Goal: Information Seeking & Learning: Learn about a topic

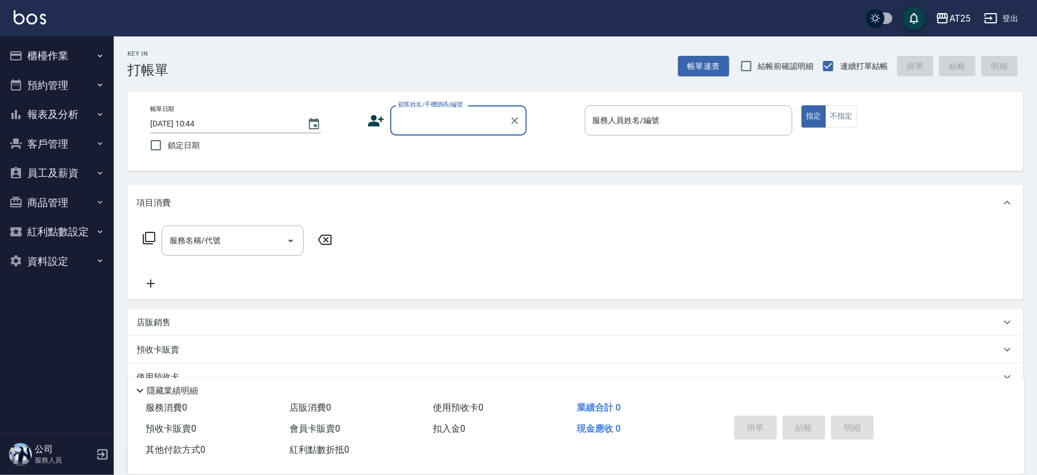
click at [63, 60] on button "櫃檯作業" at bounding box center [57, 56] width 105 height 30
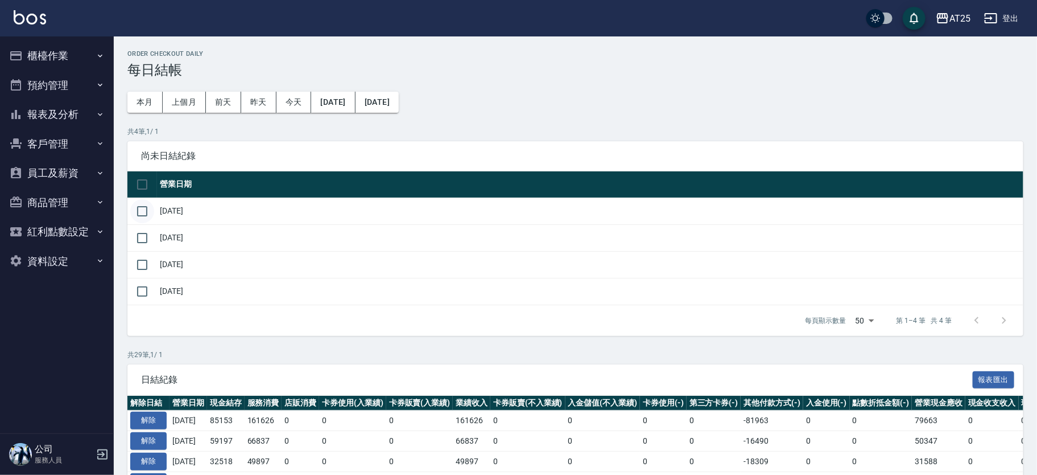
click at [143, 209] on input "checkbox" at bounding box center [142, 211] width 24 height 24
checkbox input "true"
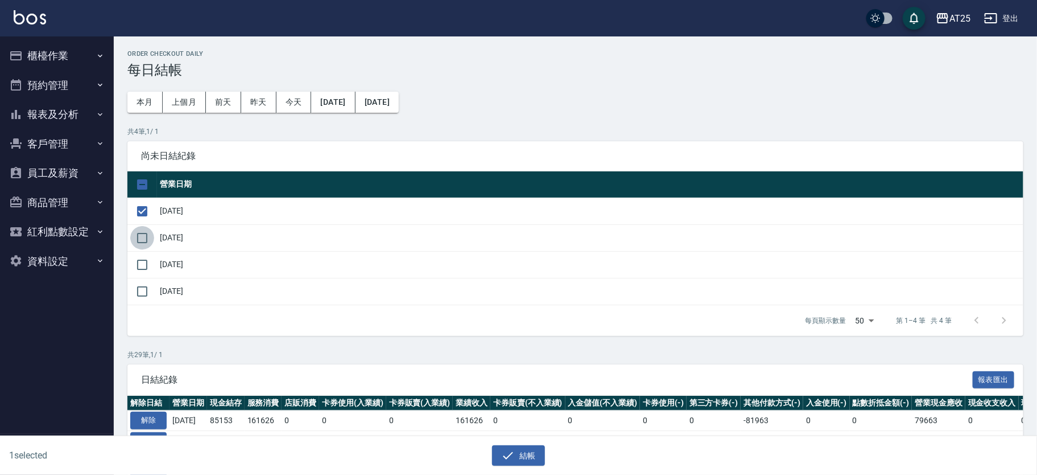
click at [149, 240] on input "checkbox" at bounding box center [142, 238] width 24 height 24
checkbox input "true"
click at [146, 266] on input "checkbox" at bounding box center [142, 265] width 24 height 24
checkbox input "true"
click at [528, 460] on button "結帳" at bounding box center [518, 455] width 53 height 21
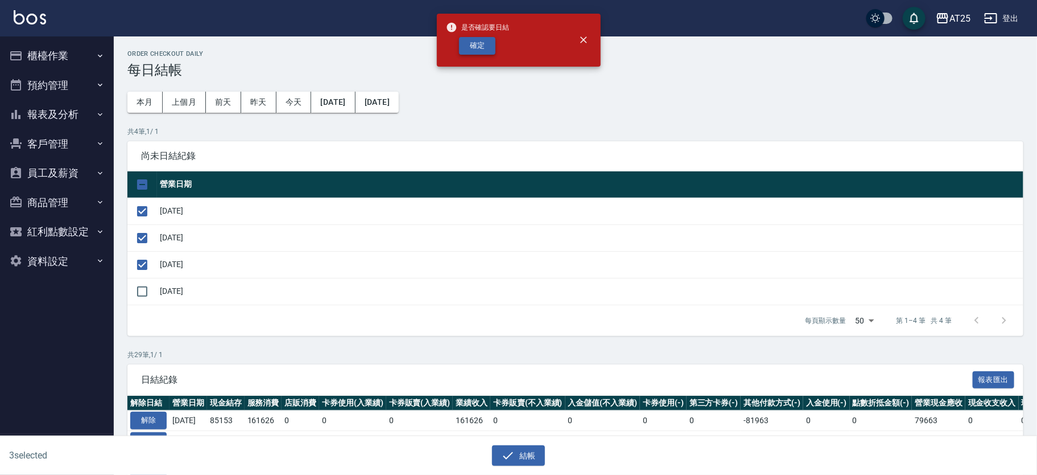
click at [482, 42] on button "確定" at bounding box center [477, 46] width 36 height 18
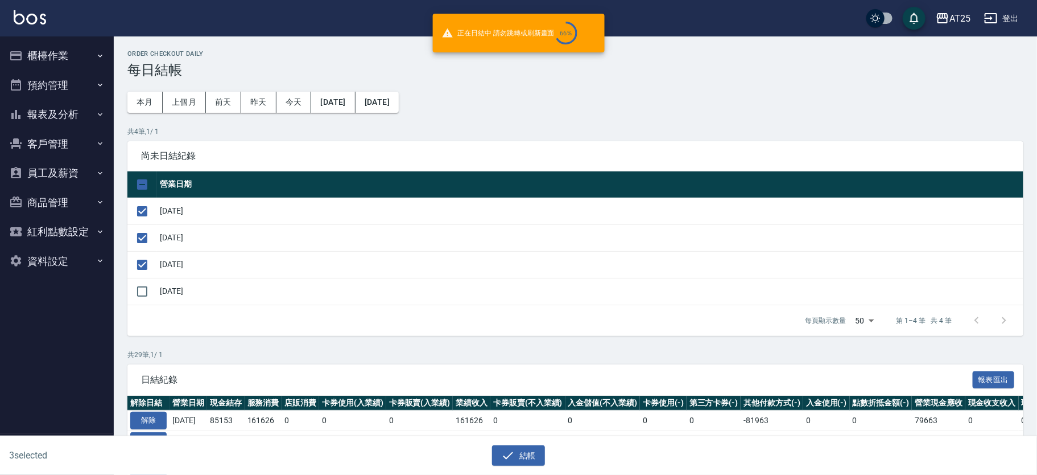
checkbox input "false"
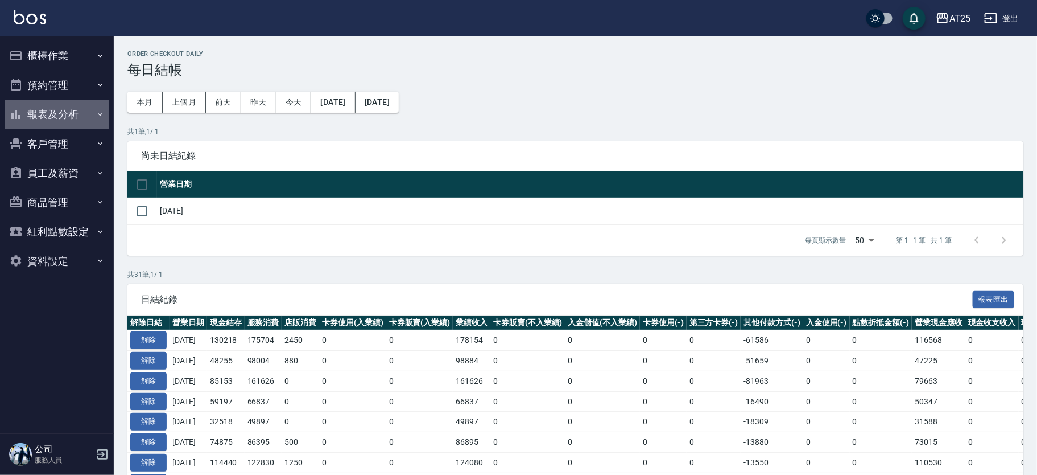
click at [69, 120] on button "報表及分析" at bounding box center [57, 115] width 105 height 30
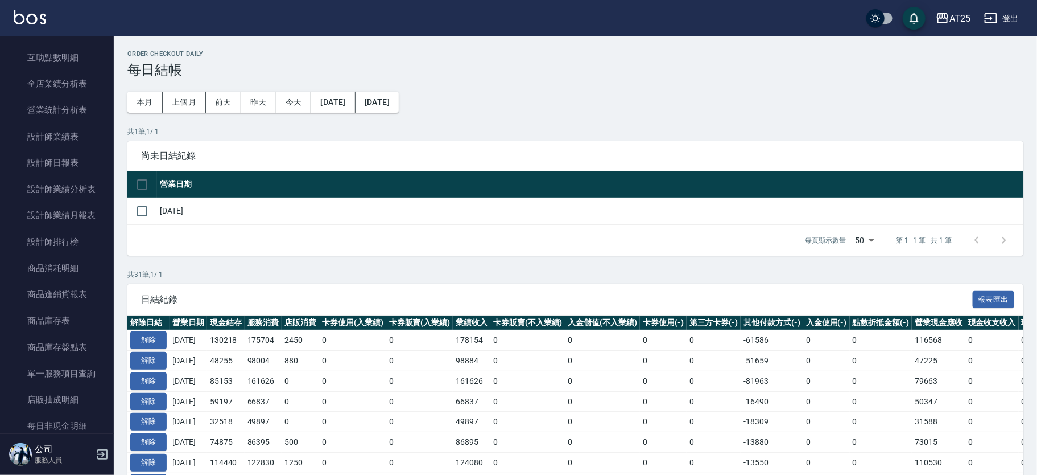
scroll to position [306, 0]
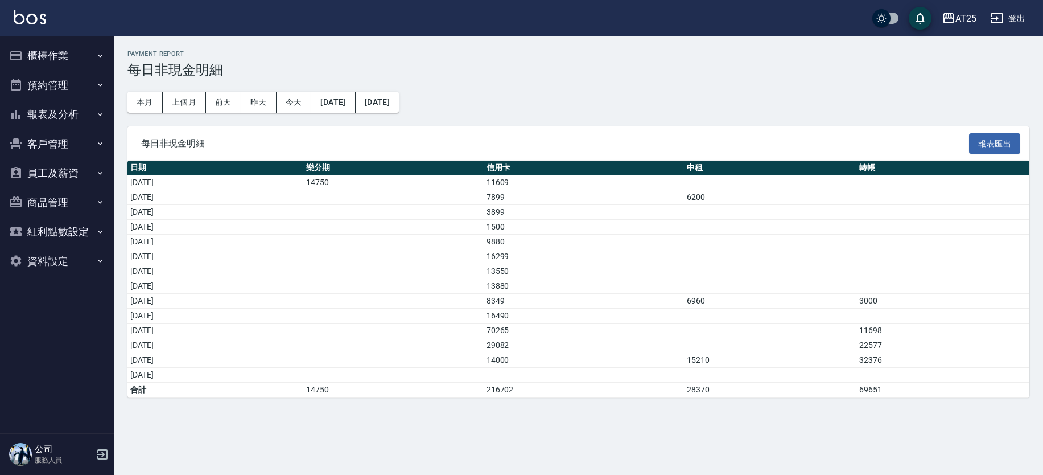
drag, startPoint x: 864, startPoint y: 280, endPoint x: 866, endPoint y: 290, distance: 10.4
click at [865, 289] on tbody "2025/09/01 14750 11609 2025/09/02 7899 6200 2025/09/03 3899 2025/09/04 1500 202…" at bounding box center [578, 286] width 902 height 222
click at [857, 291] on td "a dense table" at bounding box center [770, 286] width 173 height 15
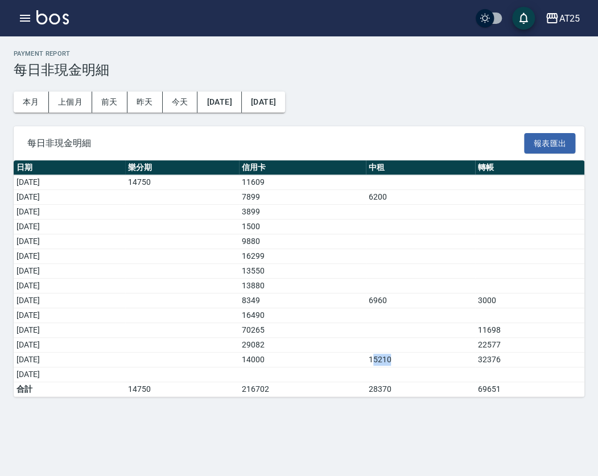
drag, startPoint x: 400, startPoint y: 356, endPoint x: 424, endPoint y: 356, distance: 24.5
click at [424, 356] on td "15210" at bounding box center [420, 360] width 109 height 15
drag, startPoint x: 53, startPoint y: 373, endPoint x: 389, endPoint y: 370, distance: 336.4
click at [389, 370] on tr "[DATE]" at bounding box center [299, 375] width 571 height 15
drag, startPoint x: 77, startPoint y: 357, endPoint x: 438, endPoint y: 364, distance: 360.9
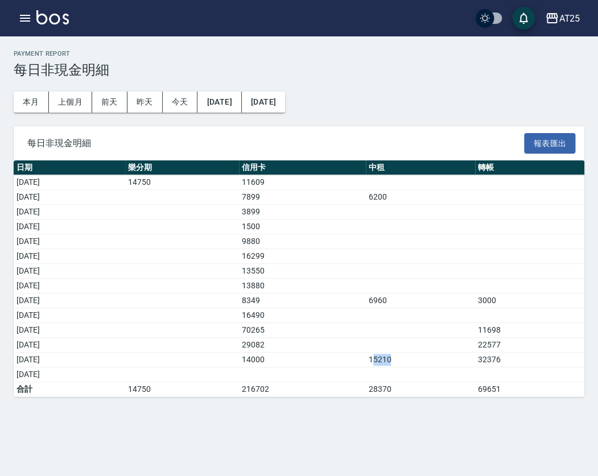
click at [438, 364] on tr "2025/09/13 14000 15210 32376" at bounding box center [299, 360] width 571 height 15
drag, startPoint x: 385, startPoint y: 73, endPoint x: 399, endPoint y: 6, distance: 69.2
click at [385, 73] on h3 "每日非現金明細" at bounding box center [299, 70] width 571 height 16
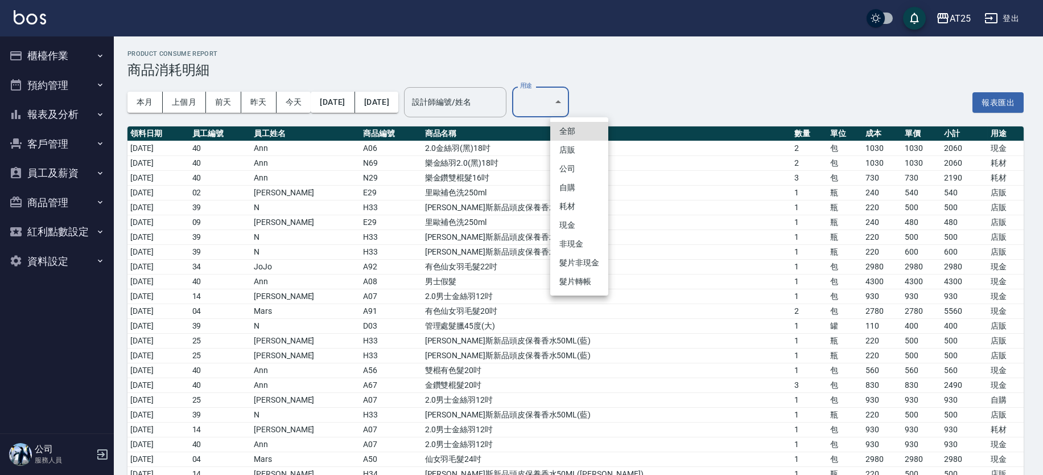
click at [580, 200] on li "耗材" at bounding box center [579, 206] width 58 height 19
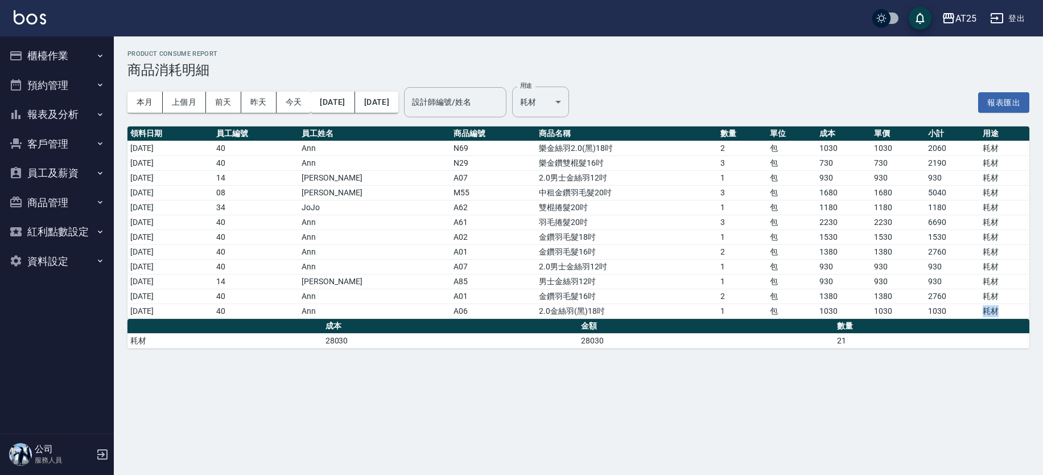
drag, startPoint x: 1003, startPoint y: 311, endPoint x: 941, endPoint y: 311, distance: 62.0
click at [943, 311] on tr "2025/09/13 40 Ann A06 2.0金絲羽(黑)18吋 1 包 1030 1030 1030 耗材" at bounding box center [578, 310] width 902 height 15
click at [784, 283] on td "包" at bounding box center [792, 281] width 50 height 15
click at [618, 191] on td "中租金鑽羽毛髮20吋" at bounding box center [627, 192] width 182 height 15
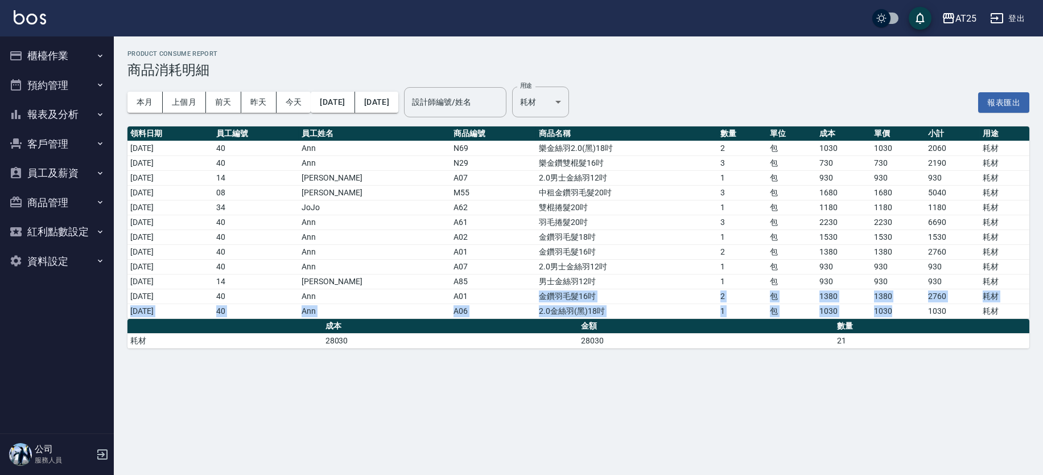
drag, startPoint x: 513, startPoint y: 294, endPoint x: 900, endPoint y: 310, distance: 387.9
click at [900, 310] on tbody "2025/09/01 40 Ann N69 樂金絲羽2.0(黑)18吋 2 包 1030 1030 2060 耗材 2025/09/01 40 Ann N29…" at bounding box center [578, 230] width 902 height 178
click at [892, 294] on td "1380" at bounding box center [898, 296] width 55 height 15
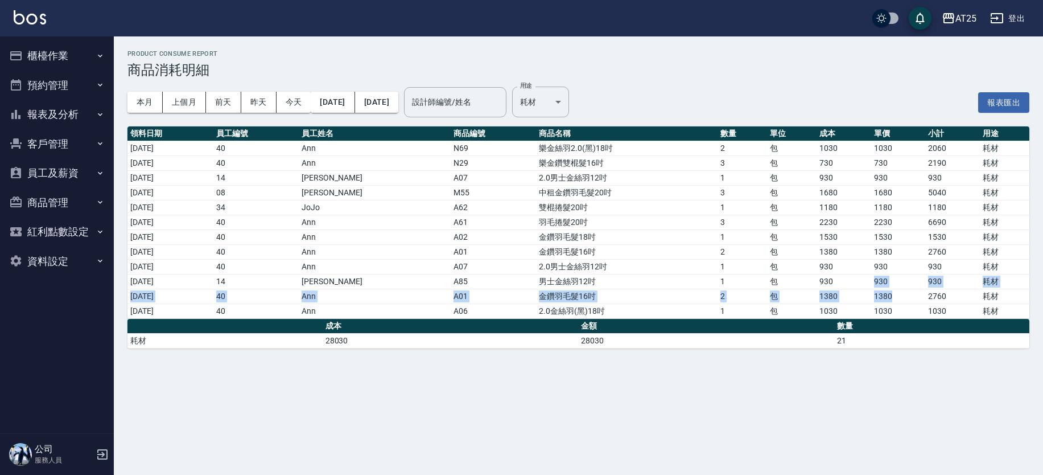
drag, startPoint x: 845, startPoint y: 286, endPoint x: 907, endPoint y: 297, distance: 63.5
click at [907, 297] on tbody "2025/09/01 40 Ann N69 樂金絲羽2.0(黑)18吋 2 包 1030 1030 2060 耗材 2025/09/01 40 Ann N29…" at bounding box center [578, 230] width 902 height 178
click at [905, 295] on td "1380" at bounding box center [898, 296] width 55 height 15
drag, startPoint x: 514, startPoint y: 289, endPoint x: 625, endPoint y: 295, distance: 111.2
click at [625, 295] on td "金鑽羽毛髮16吋" at bounding box center [627, 296] width 182 height 15
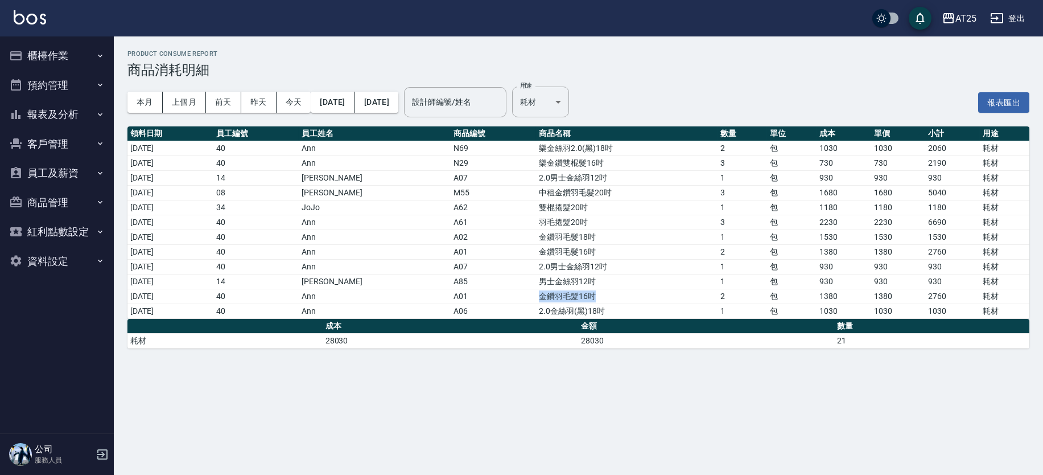
click at [625, 295] on td "金鑽羽毛髮16吋" at bounding box center [627, 296] width 182 height 15
click at [746, 302] on tr "2025/09/13 40 Ann A01 金鑽羽毛髮16吋 2 包 1380 1380 2760 耗材" at bounding box center [578, 296] width 902 height 15
click at [846, 303] on td "1030" at bounding box center [844, 310] width 55 height 15
click at [939, 300] on td "2760" at bounding box center [952, 296] width 55 height 15
click at [962, 305] on td "1030" at bounding box center [952, 310] width 55 height 15
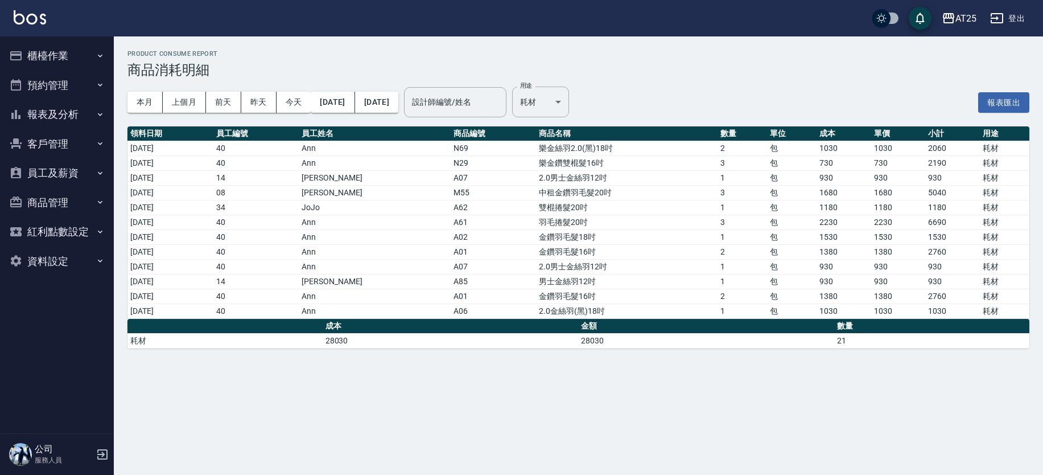
click at [944, 337] on td "21" at bounding box center [931, 340] width 195 height 15
click at [536, 296] on td "金鑽羽毛髮16吋" at bounding box center [627, 296] width 182 height 15
click at [537, 296] on td "金鑽羽毛髮16吋" at bounding box center [627, 296] width 182 height 15
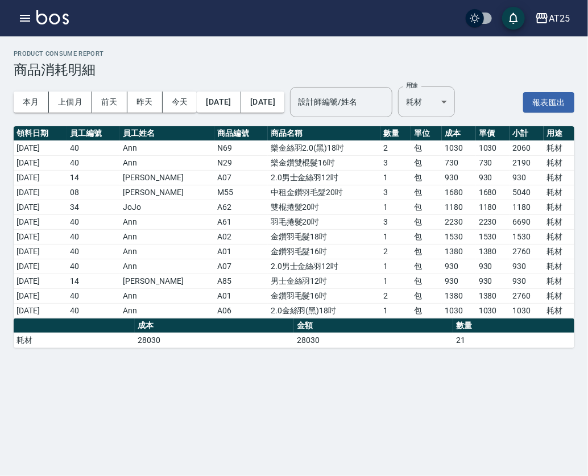
click at [480, 394] on div "Product Consume Report 商品消耗明細 本月 上個月 前天 昨天 今天 2025/09/01 2025/09/14 設計師編號/姓名 設計…" at bounding box center [294, 238] width 588 height 476
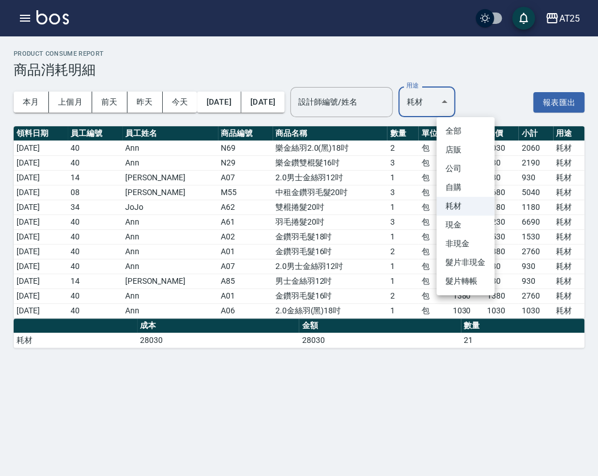
click at [458, 97] on body "AT25 登出 櫃檯作業 打帳單 帳單列表 掛單列表 現金收支登錄 高階收支登錄 材料自購登錄 每日結帳 排班表 現場電腦打卡 預約管理 預約管理 單日預約紀…" at bounding box center [299, 238] width 598 height 476
click at [471, 278] on li "髮片轉帳" at bounding box center [466, 281] width 58 height 19
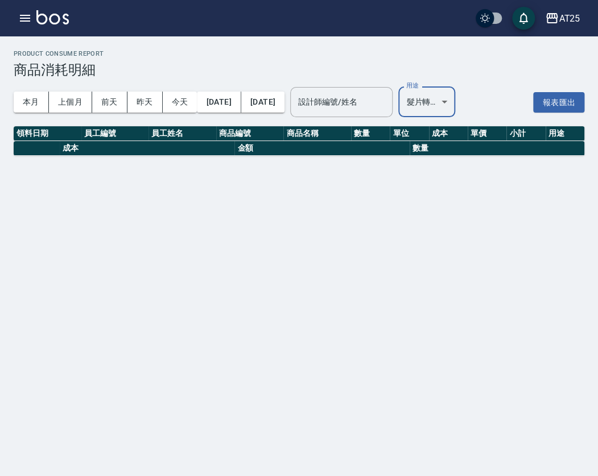
click at [460, 105] on body "AT25 登出 櫃檯作業 打帳單 帳單列表 掛單列表 現金收支登錄 高階收支登錄 材料自購登錄 每日結帳 排班表 現場電腦打卡 預約管理 預約管理 單日預約紀…" at bounding box center [299, 238] width 598 height 476
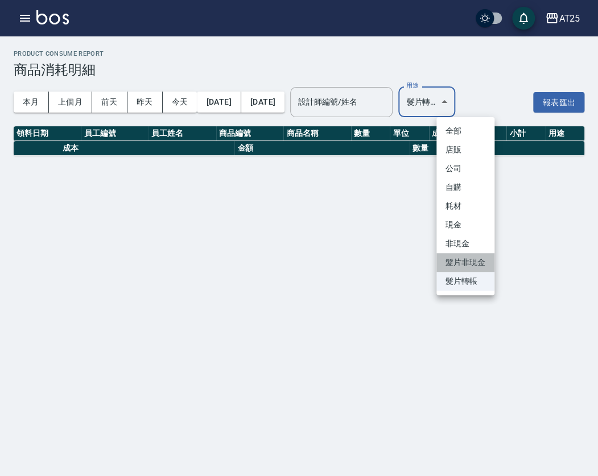
click at [479, 266] on li "髮片非現金" at bounding box center [466, 262] width 58 height 19
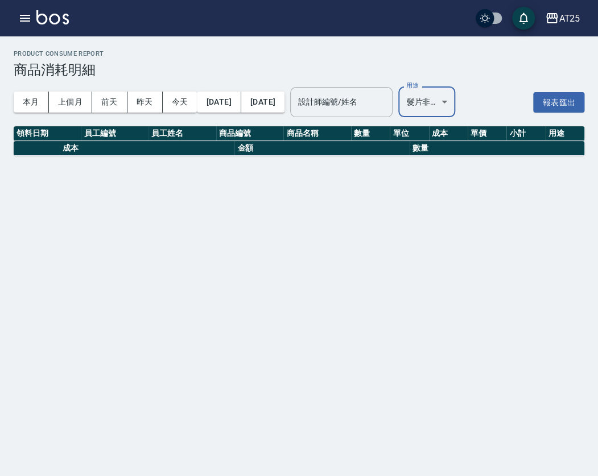
click at [451, 97] on body "AT25 登出 櫃檯作業 打帳單 帳單列表 掛單列表 現金收支登錄 高階收支登錄 材料自購登錄 每日結帳 排班表 現場電腦打卡 預約管理 預約管理 單日預約紀…" at bounding box center [299, 238] width 598 height 476
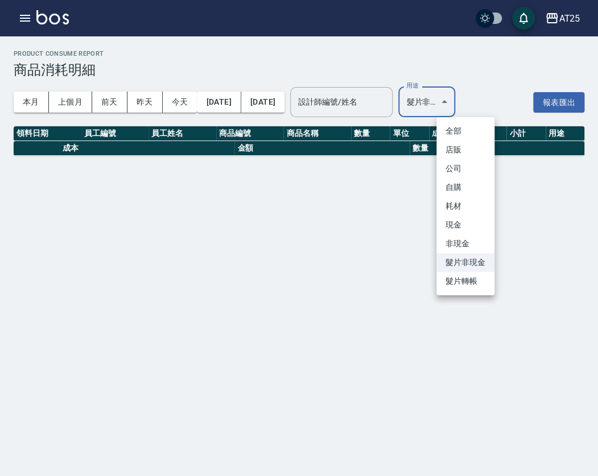
click at [464, 203] on li "耗材" at bounding box center [466, 206] width 58 height 19
type input "耗材"
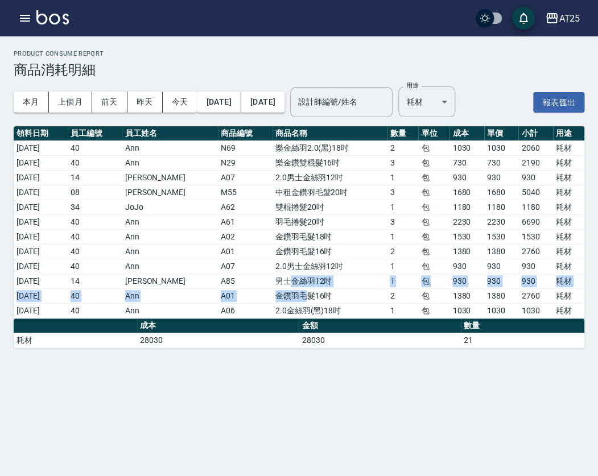
drag, startPoint x: 276, startPoint y: 284, endPoint x: 318, endPoint y: 300, distance: 44.5
click at [308, 297] on tbody "2025/09/01 40 Ann N69 樂金絲羽2.0(黑)18吋 2 包 1030 1030 2060 耗材 2025/09/01 40 Ann N29…" at bounding box center [299, 230] width 571 height 178
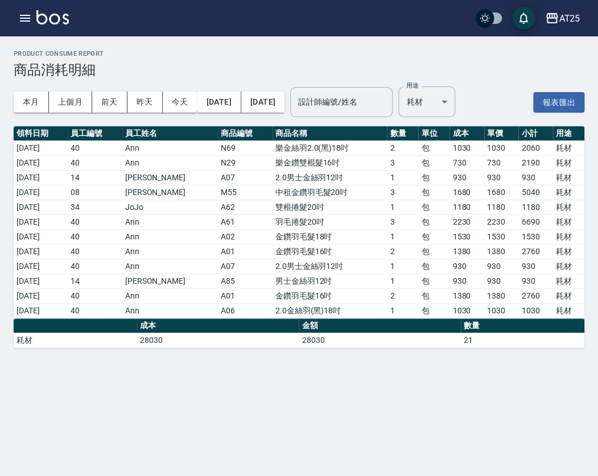
click at [318, 300] on td "金鑽羽毛髮16吋" at bounding box center [330, 296] width 115 height 15
drag, startPoint x: 51, startPoint y: 293, endPoint x: 553, endPoint y: 320, distance: 502.1
click at [553, 320] on div "Product Consume Report 商品消耗明細 本月 上個月 前天 昨天 今天 2025/09/01 2025/09/14 設計師編號/姓名 設計…" at bounding box center [299, 199] width 598 height 326
click at [303, 393] on div "Product Consume Report 商品消耗明細 本月 上個月 前天 昨天 今天 2025/09/01 2025/09/14 設計師編號/姓名 設計…" at bounding box center [299, 238] width 598 height 476
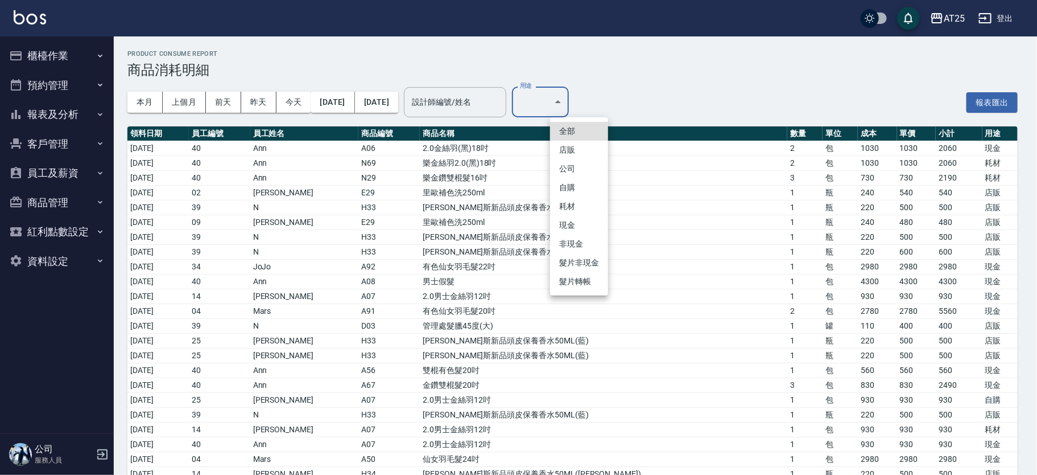
click at [588, 275] on li "髮片轉帳" at bounding box center [579, 281] width 58 height 19
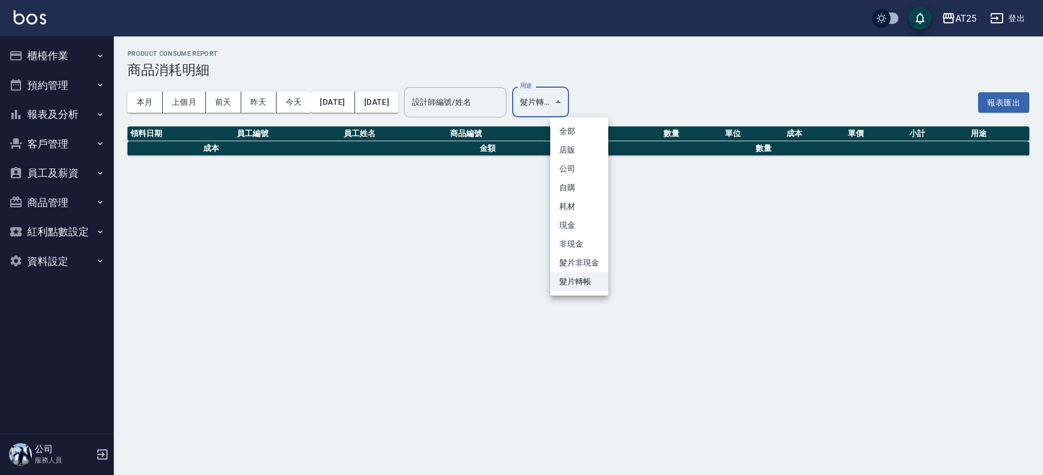
click at [593, 104] on body "AT25 登出 櫃檯作業 打帳單 帳單列表 掛單列表 現金收支登錄 高階收支登錄 材料自購登錄 每日結帳 排班表 現場電腦打卡 預約管理 預約管理 單日預約紀…" at bounding box center [521, 237] width 1043 height 475
click at [576, 211] on li "耗材" at bounding box center [579, 206] width 58 height 19
type input "耗材"
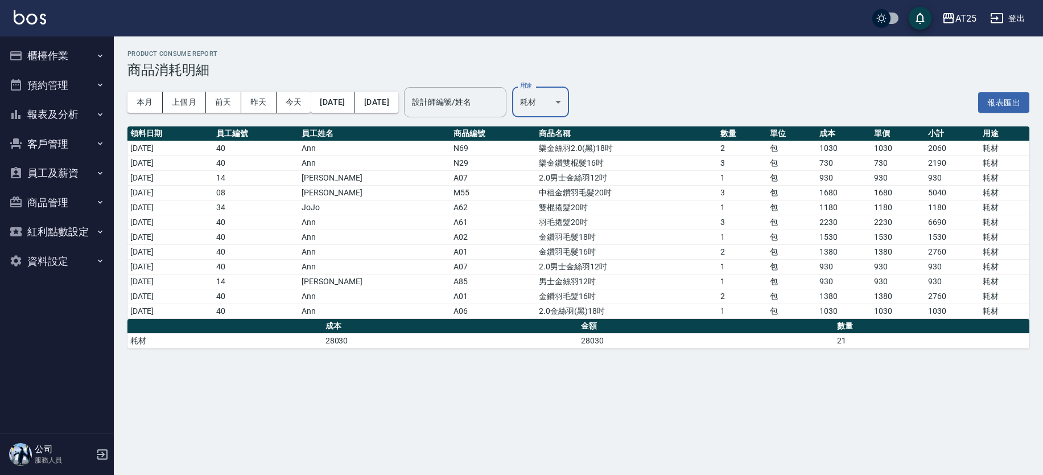
click at [653, 55] on h2 "Product Consume Report" at bounding box center [578, 53] width 902 height 7
